Goal: Task Accomplishment & Management: Manage account settings

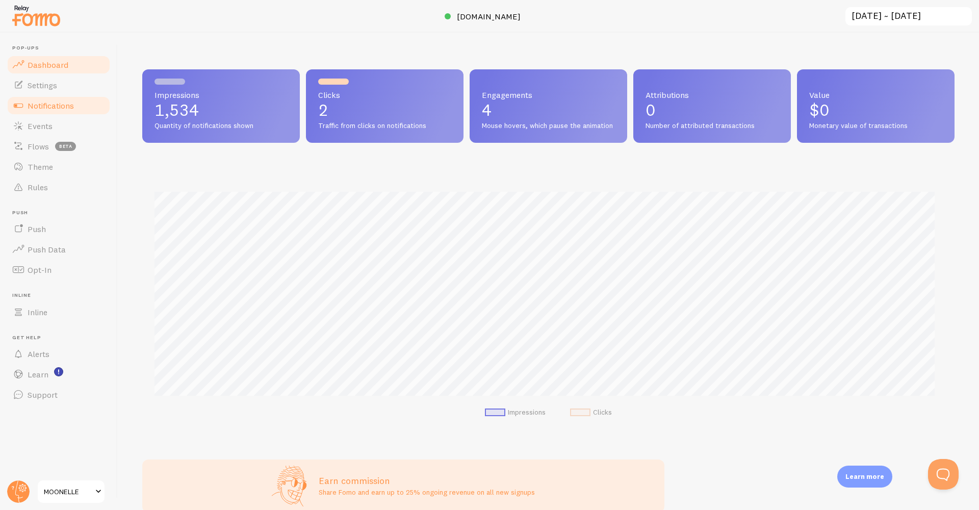
click at [59, 105] on span "Notifications" at bounding box center [51, 105] width 46 height 10
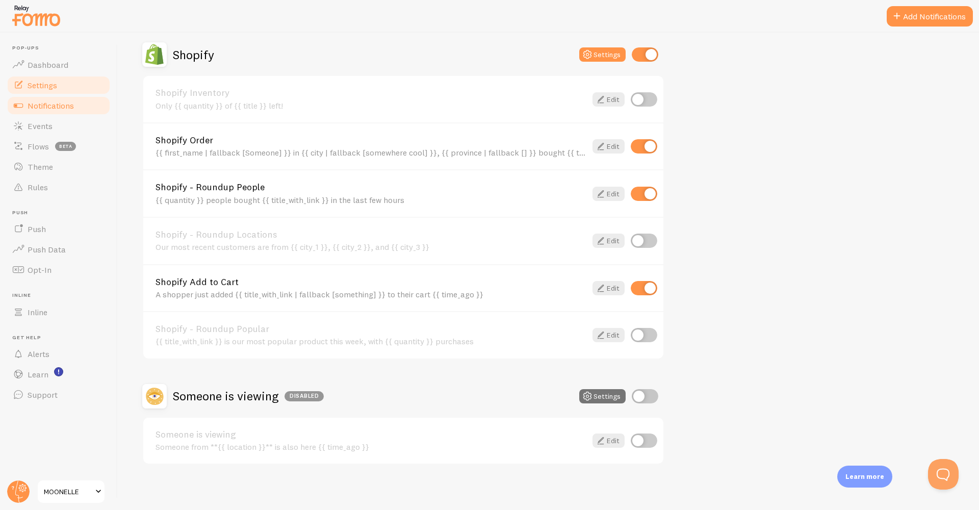
click at [58, 79] on link "Settings" at bounding box center [58, 85] width 105 height 20
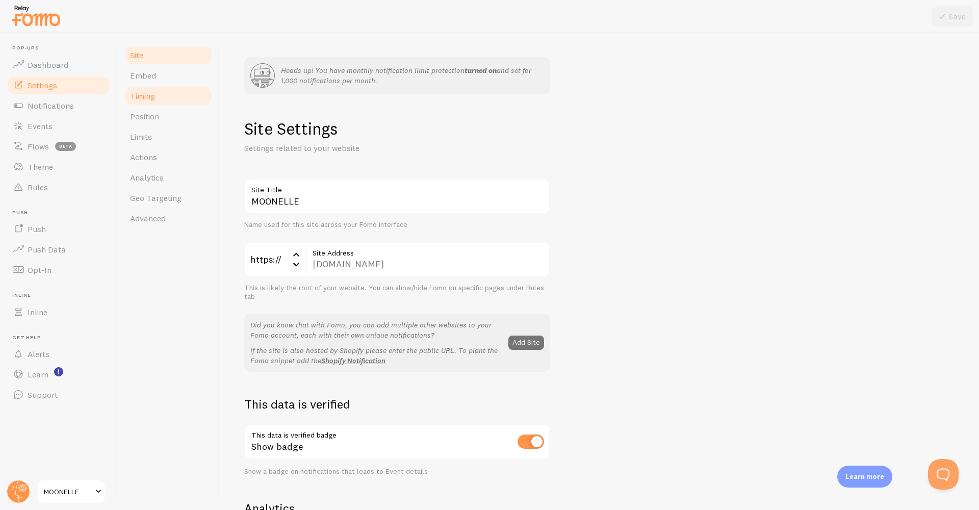
click at [168, 98] on link "Timing" at bounding box center [168, 96] width 89 height 20
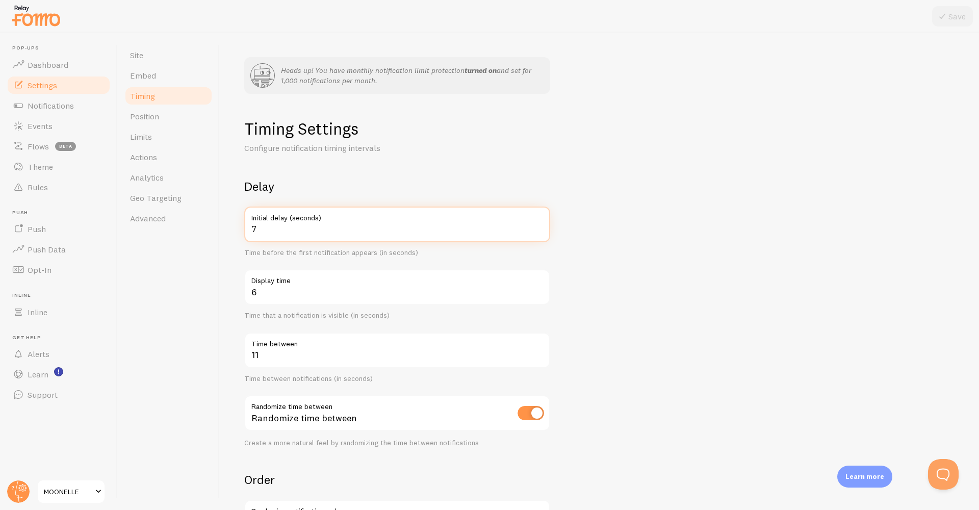
click at [314, 230] on input "7" at bounding box center [397, 225] width 306 height 36
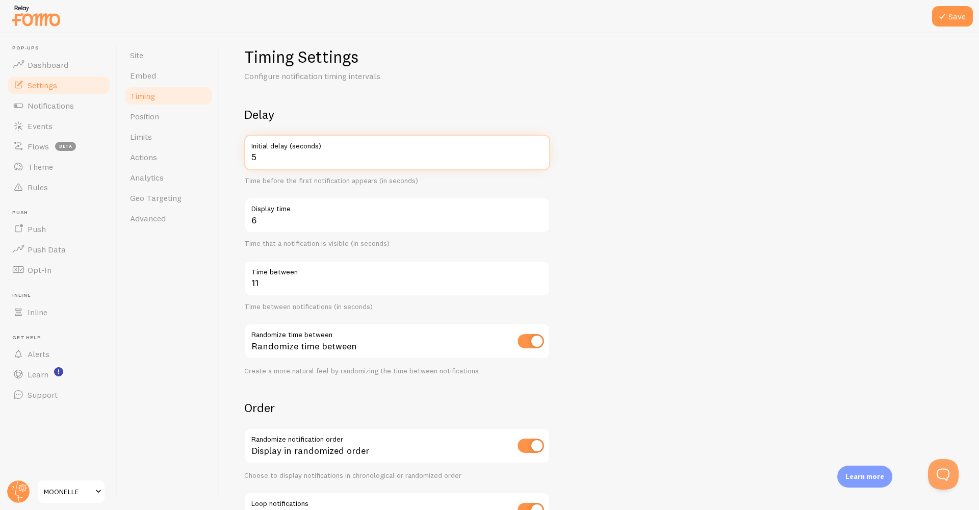
scroll to position [75, 0]
type input "5"
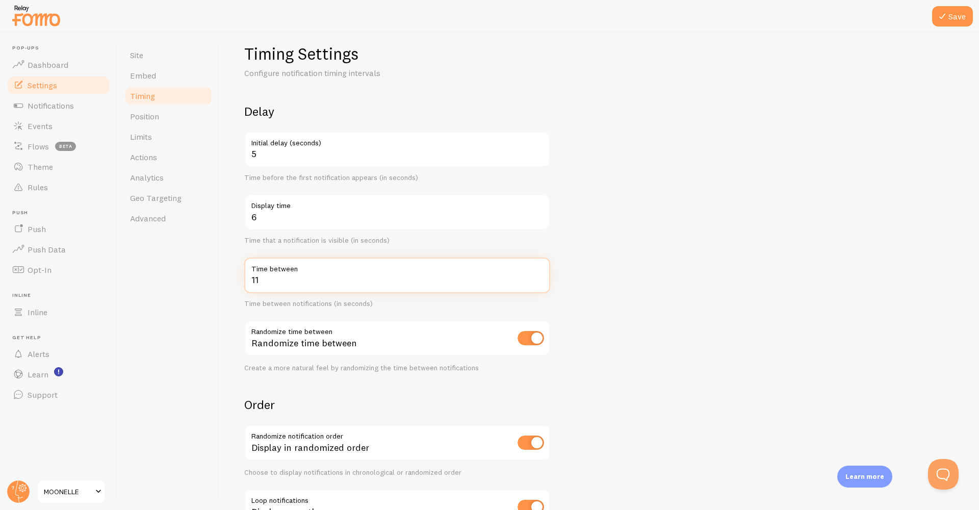
click at [283, 280] on input "11" at bounding box center [397, 276] width 306 height 36
type input "1"
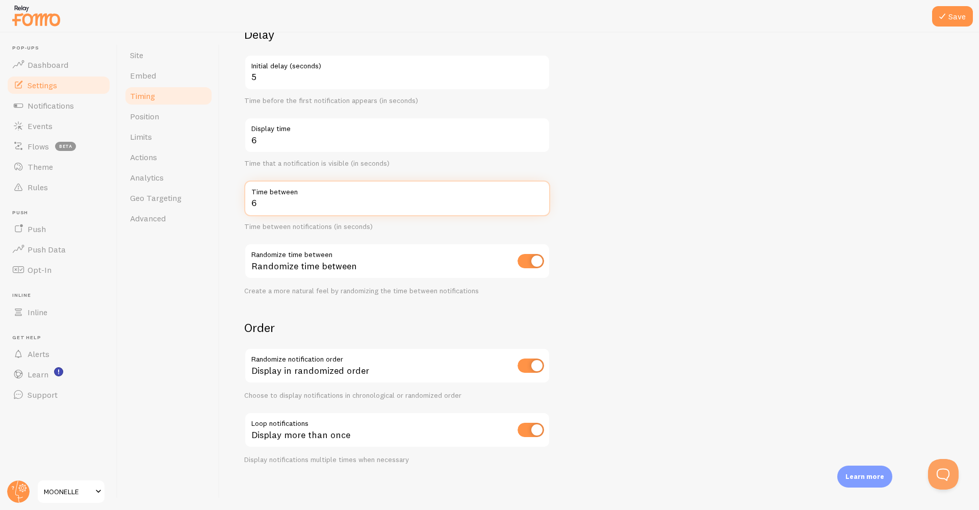
scroll to position [151, 0]
type input "6"
click at [946, 16] on icon at bounding box center [943, 16] width 12 height 12
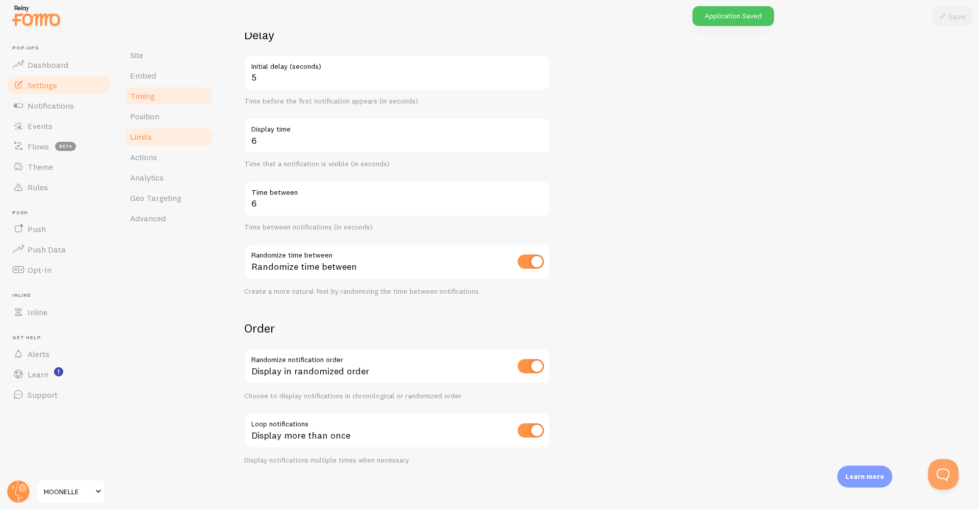
click at [159, 134] on link "Limits" at bounding box center [168, 137] width 89 height 20
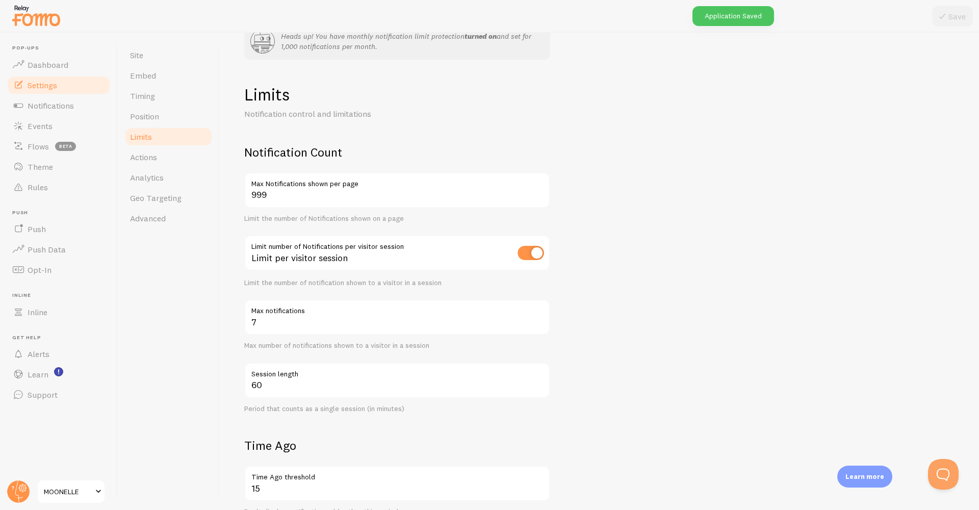
scroll to position [38, 0]
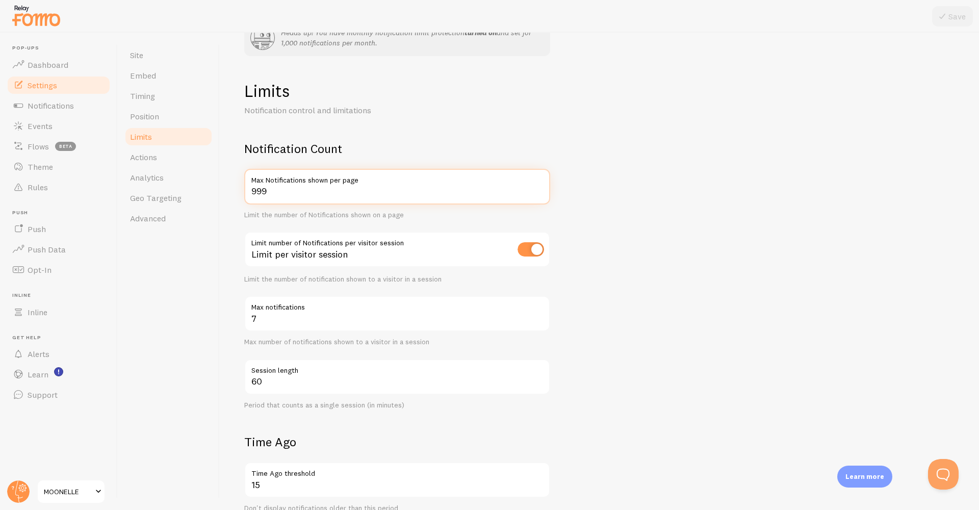
click at [317, 191] on input "999" at bounding box center [397, 187] width 306 height 36
